Goal: Information Seeking & Learning: Compare options

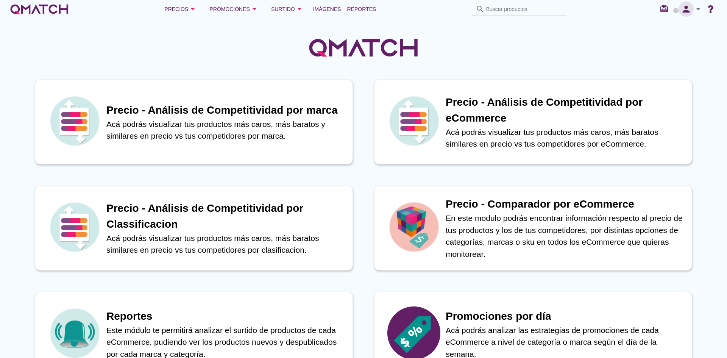
click at [693, 11] on icon "person" at bounding box center [685, 9] width 15 height 11
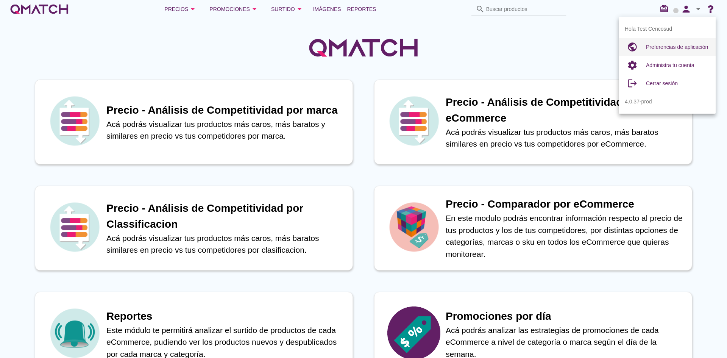
click at [661, 47] on span "Preferencias de aplicación" at bounding box center [677, 47] width 62 height 6
radio input "true"
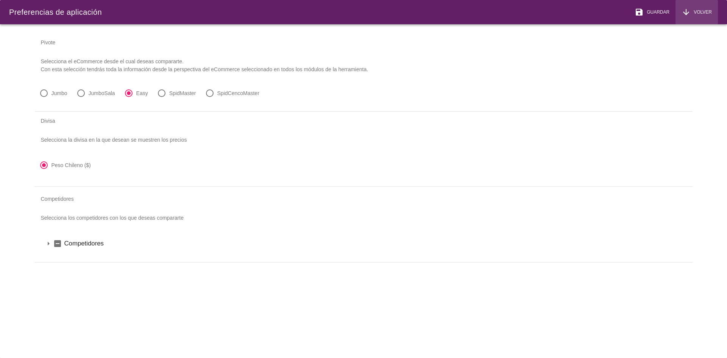
click at [703, 10] on span "Volver" at bounding box center [700, 12] width 21 height 7
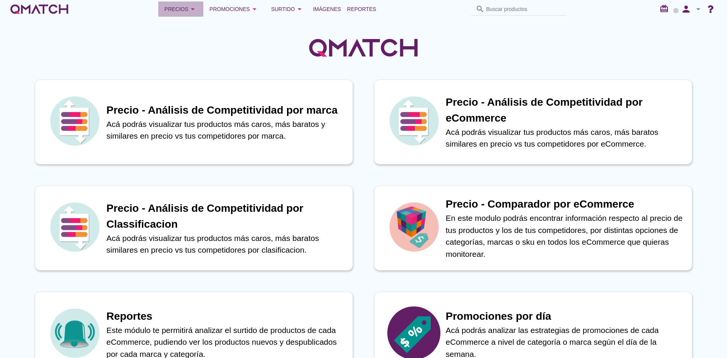
click at [177, 11] on div "Precios arrow_drop_down" at bounding box center [180, 9] width 33 height 9
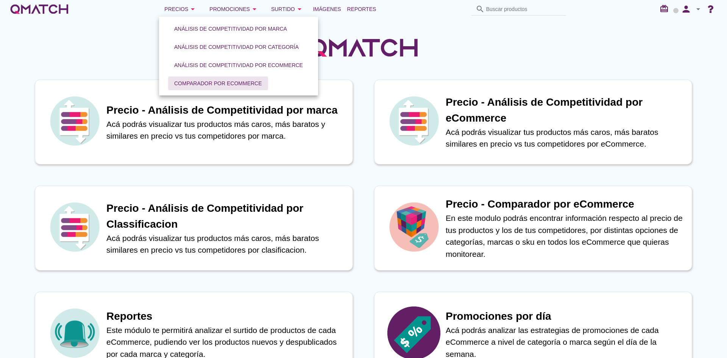
click at [182, 89] on button "Comparador por eCommerce" at bounding box center [218, 83] width 100 height 14
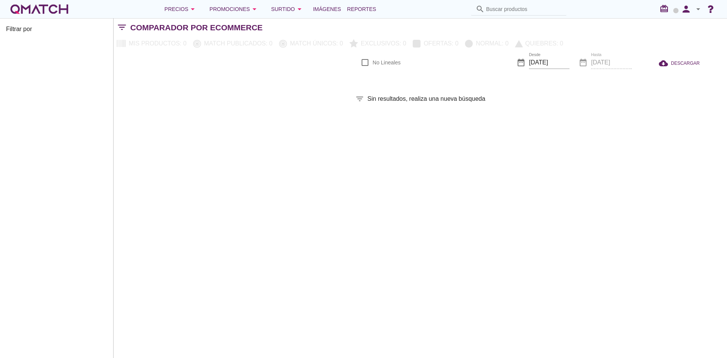
checkbox input "false"
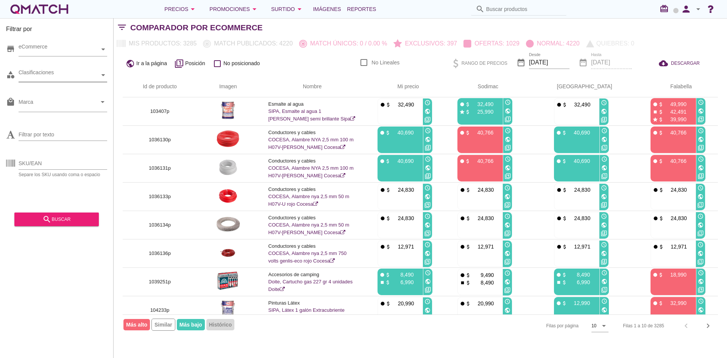
click at [104, 76] on icon at bounding box center [102, 74] width 3 height 3
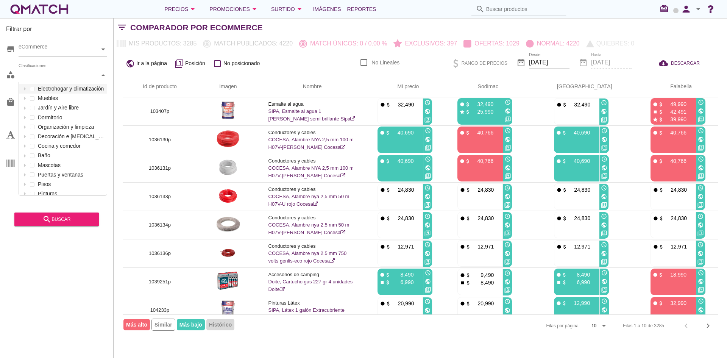
scroll to position [113, 88]
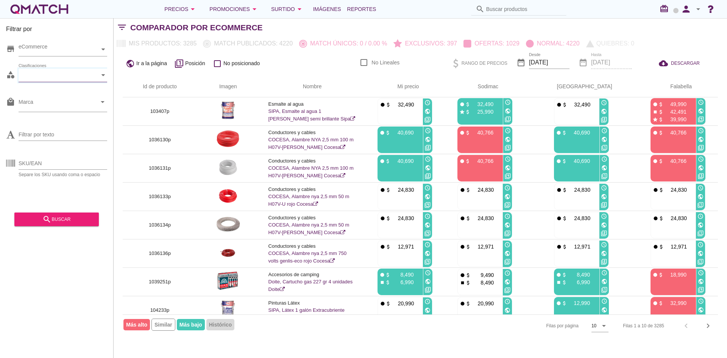
click at [100, 76] on div at bounding box center [104, 75] width 8 height 13
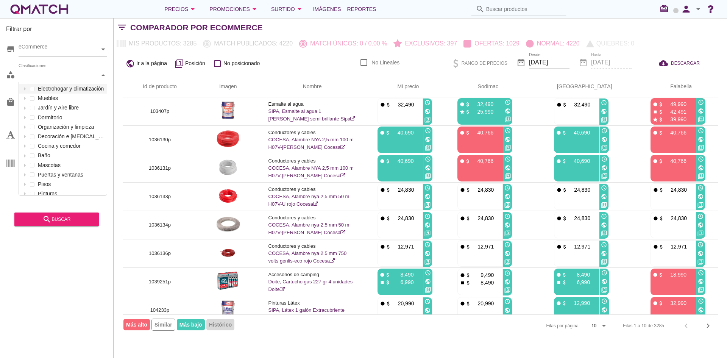
click at [100, 76] on div at bounding box center [104, 75] width 8 height 13
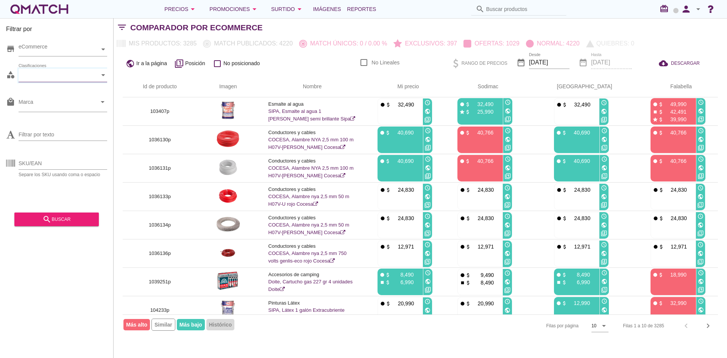
click at [102, 76] on icon at bounding box center [102, 74] width 3 height 3
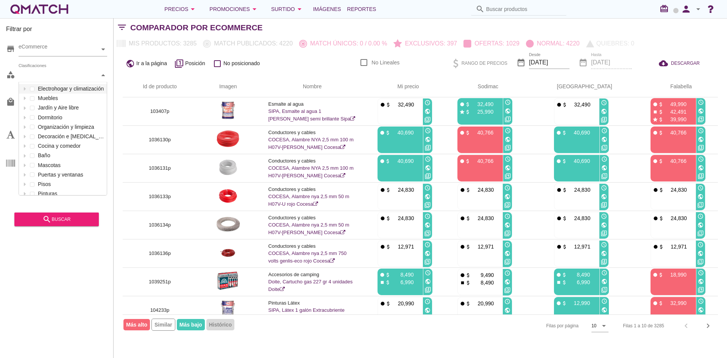
click at [85, 78] on div "Clasificaciones" at bounding box center [59, 75] width 81 height 8
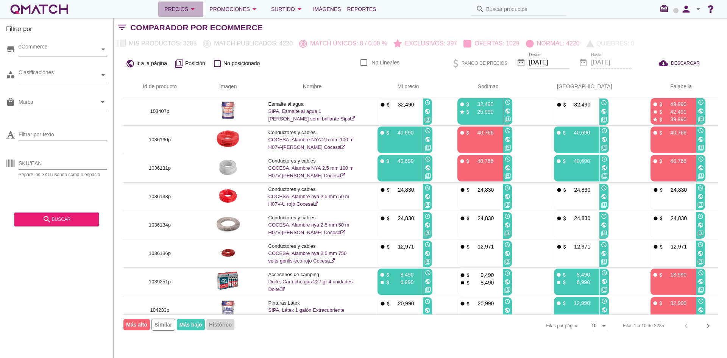
click at [171, 9] on div "Precios arrow_drop_down" at bounding box center [180, 9] width 33 height 9
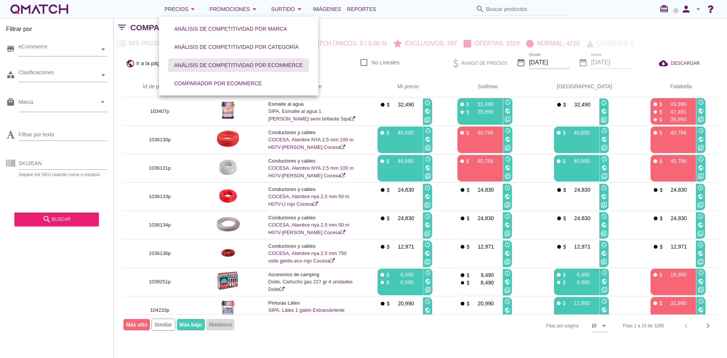
click at [189, 67] on div "Análisis de competitividad por eCommerce" at bounding box center [238, 65] width 129 height 8
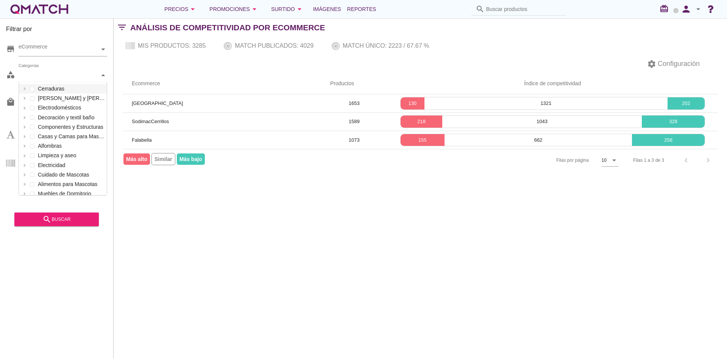
click at [101, 72] on div at bounding box center [104, 75] width 8 height 13
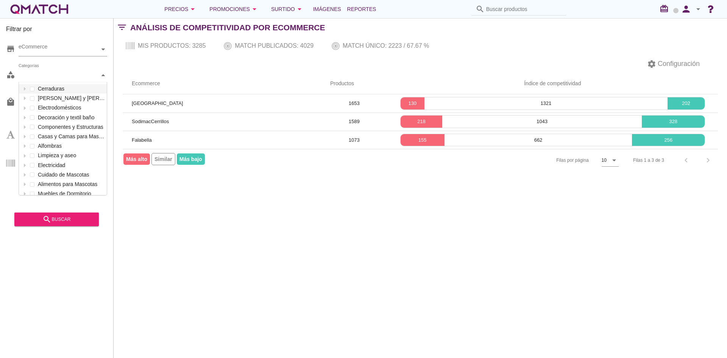
click at [101, 72] on div at bounding box center [104, 75] width 8 height 13
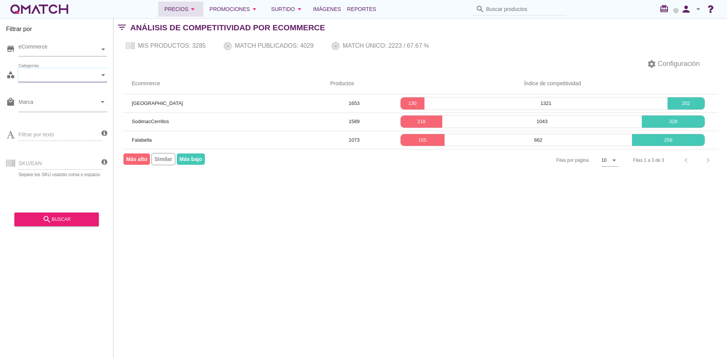
click at [169, 13] on div "Precios arrow_drop_down" at bounding box center [180, 9] width 33 height 9
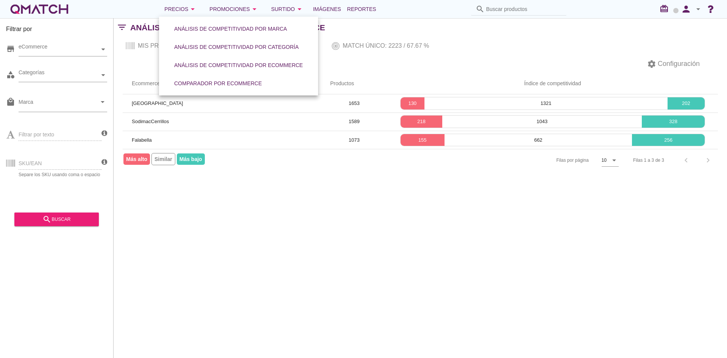
click at [349, 291] on div "Filtrar por store eCommerce category Categorías local_mall Marca arrow_drop_dow…" at bounding box center [420, 188] width 613 height 340
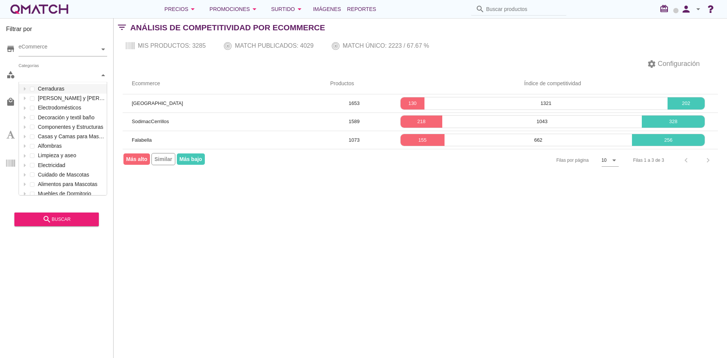
click at [87, 75] on div "Categorías" at bounding box center [59, 75] width 81 height 8
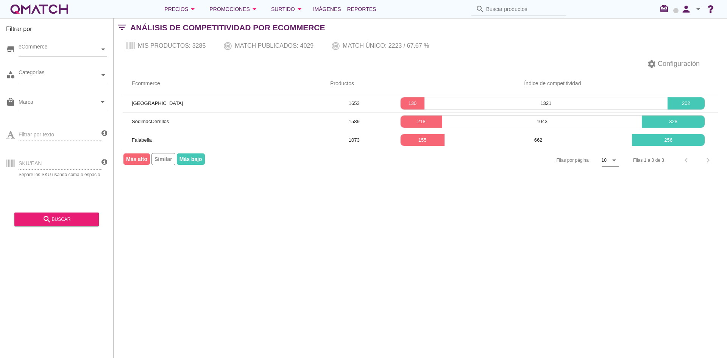
click at [207, 224] on div "Filtrar por store eCommerce category Categorías local_mall Marca arrow_drop_dow…" at bounding box center [420, 188] width 613 height 340
click at [38, 75] on div "Categorías" at bounding box center [59, 75] width 81 height 8
click at [92, 76] on div "Categorías" at bounding box center [59, 75] width 81 height 8
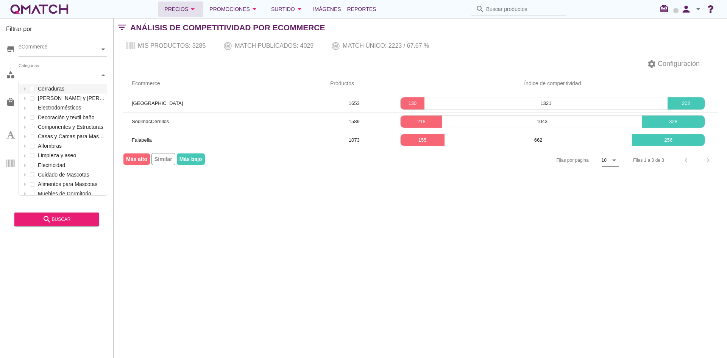
click at [182, 10] on div "Precios arrow_drop_down" at bounding box center [180, 9] width 33 height 9
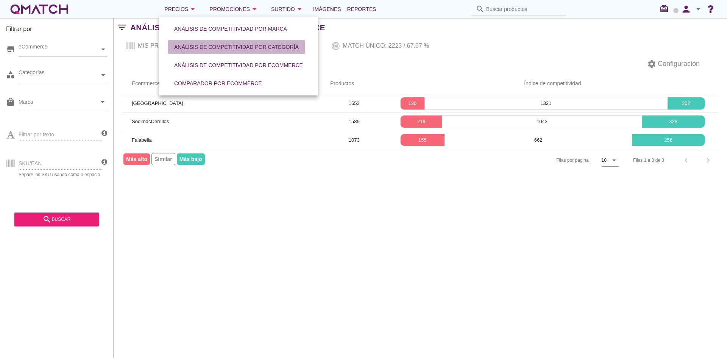
click at [187, 50] on div "Análisis de competitividad por categoría" at bounding box center [236, 47] width 125 height 8
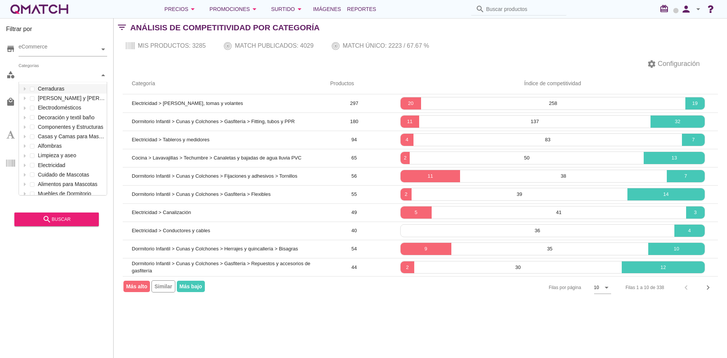
click at [76, 75] on div "Categorías" at bounding box center [59, 75] width 81 height 8
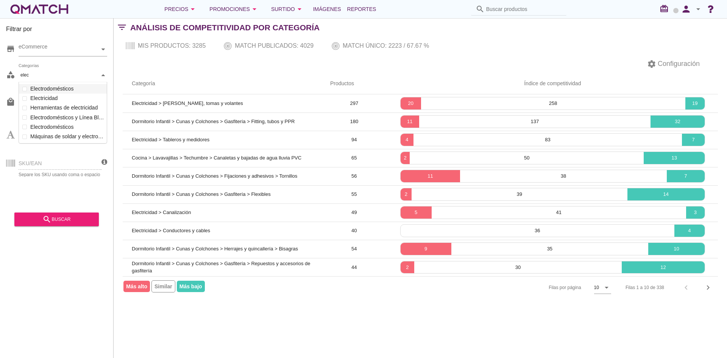
type input "elec"
click at [109, 75] on div "Filtrar por store eCommerce category Categorías elec Cerraduras Aleros y toldos…" at bounding box center [57, 188] width 114 height 340
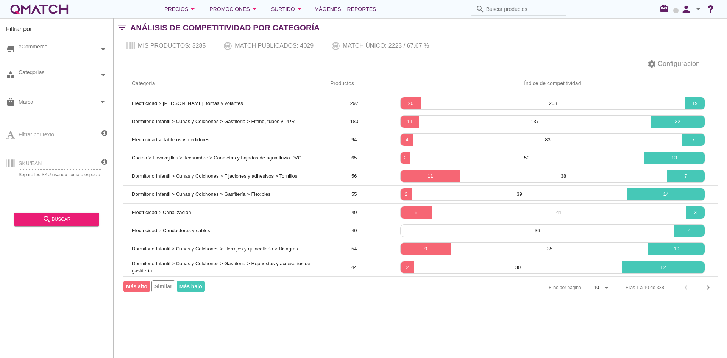
click at [97, 76] on div "Categorías" at bounding box center [59, 75] width 81 height 8
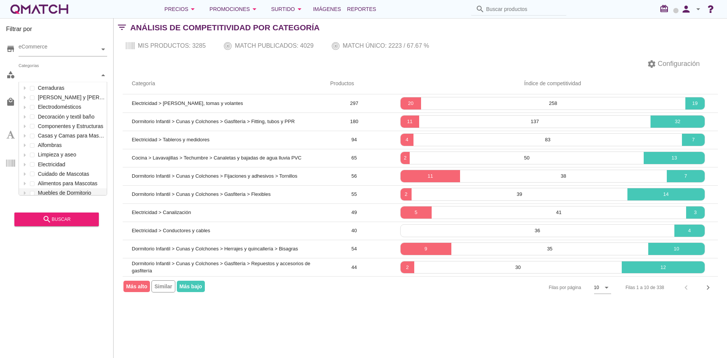
scroll to position [0, 0]
click at [21, 164] on div at bounding box center [25, 164] width 8 height 9
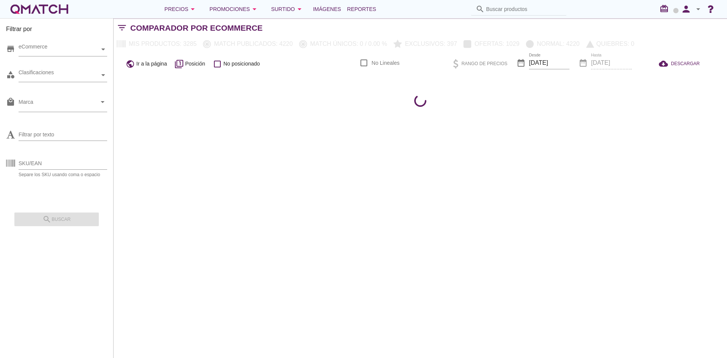
checkbox input "false"
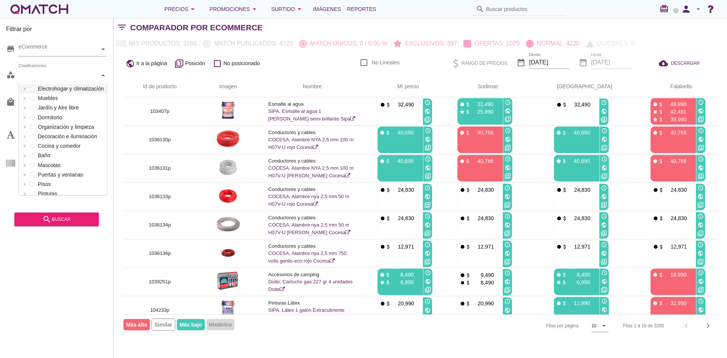
click at [73, 75] on div "Clasificaciones" at bounding box center [59, 75] width 81 height 8
click at [23, 89] on icon at bounding box center [24, 88] width 3 height 3
click at [100, 76] on div at bounding box center [104, 75] width 8 height 13
click at [24, 90] on icon at bounding box center [24, 88] width 3 height 3
